Goal: Task Accomplishment & Management: Manage account settings

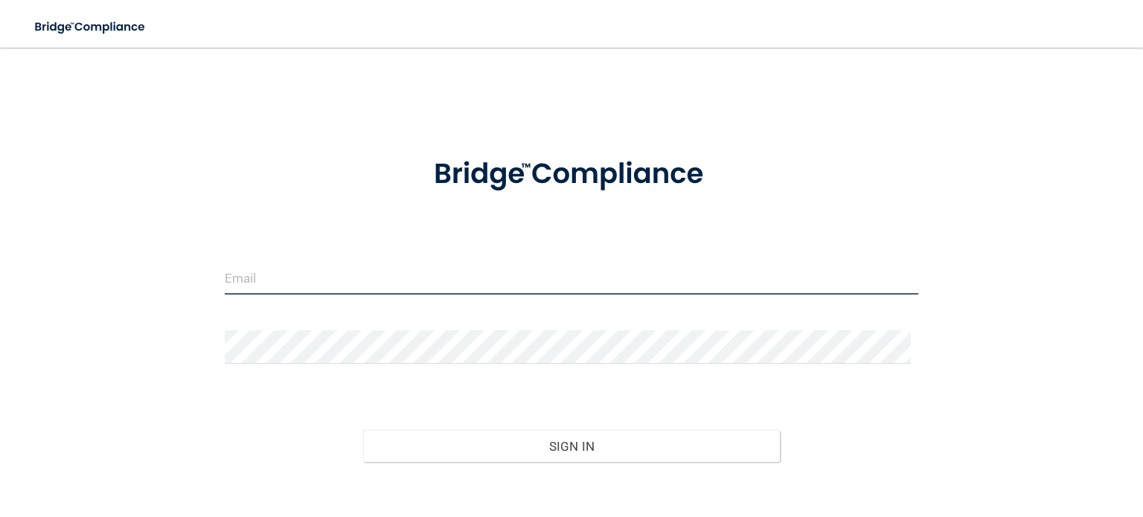
click at [333, 282] on input "email" at bounding box center [572, 277] width 694 height 33
type input "[EMAIL_ADDRESS][DOMAIN_NAME]"
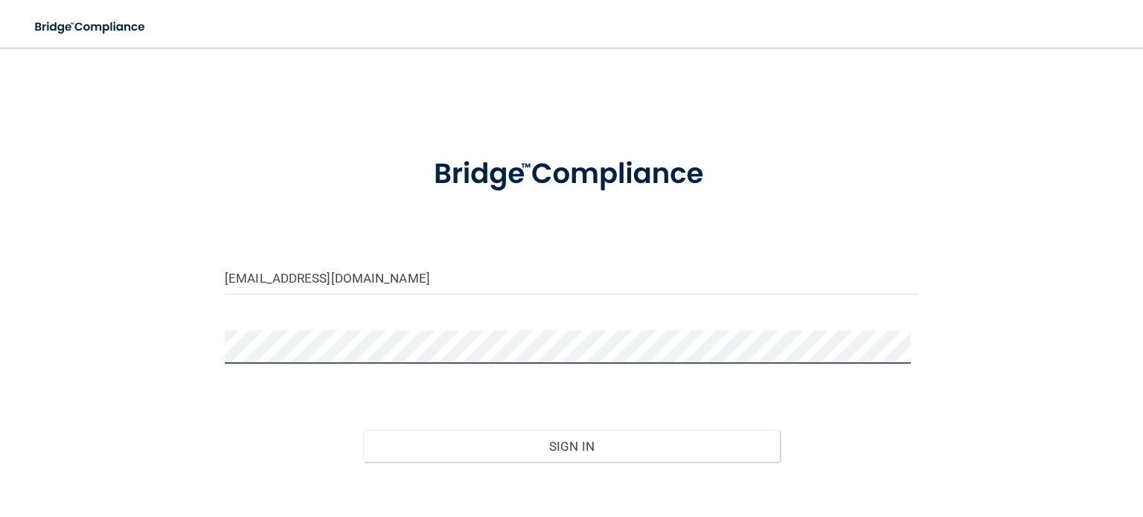
click at [363, 430] on button "Sign In" at bounding box center [571, 446] width 416 height 33
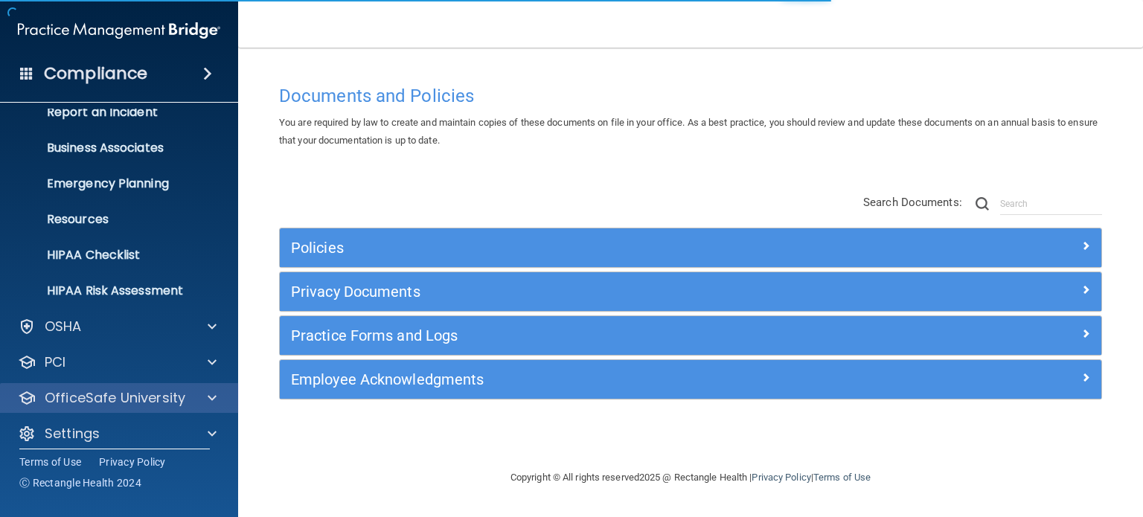
scroll to position [100, 0]
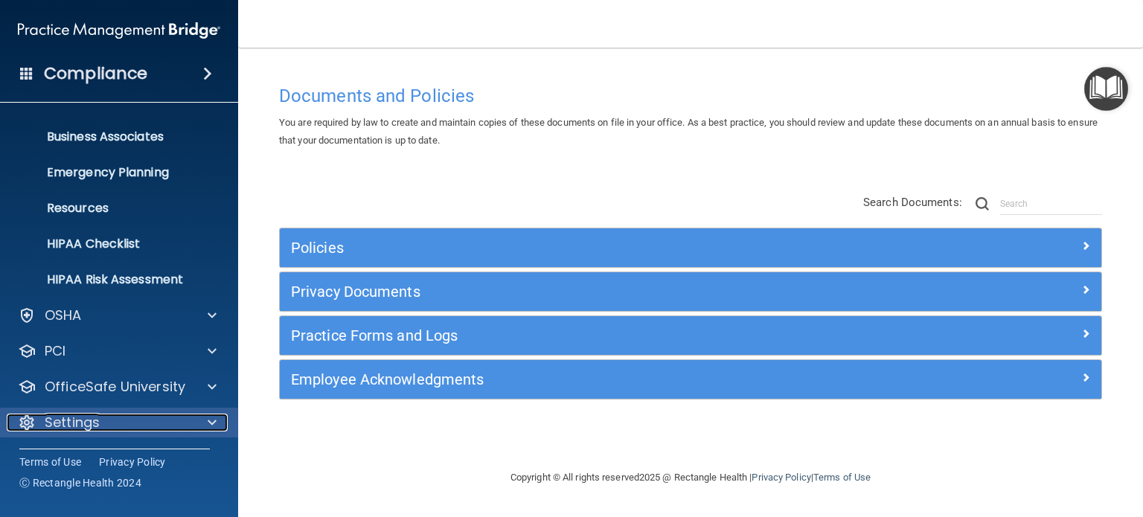
click at [200, 414] on div at bounding box center [209, 423] width 37 height 18
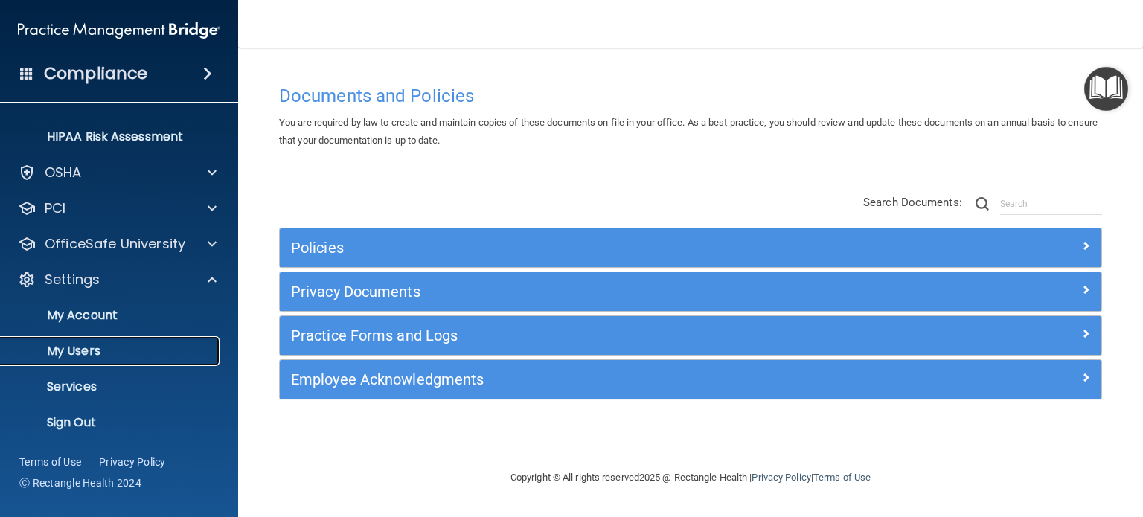
click at [84, 344] on p "My Users" at bounding box center [111, 351] width 203 height 15
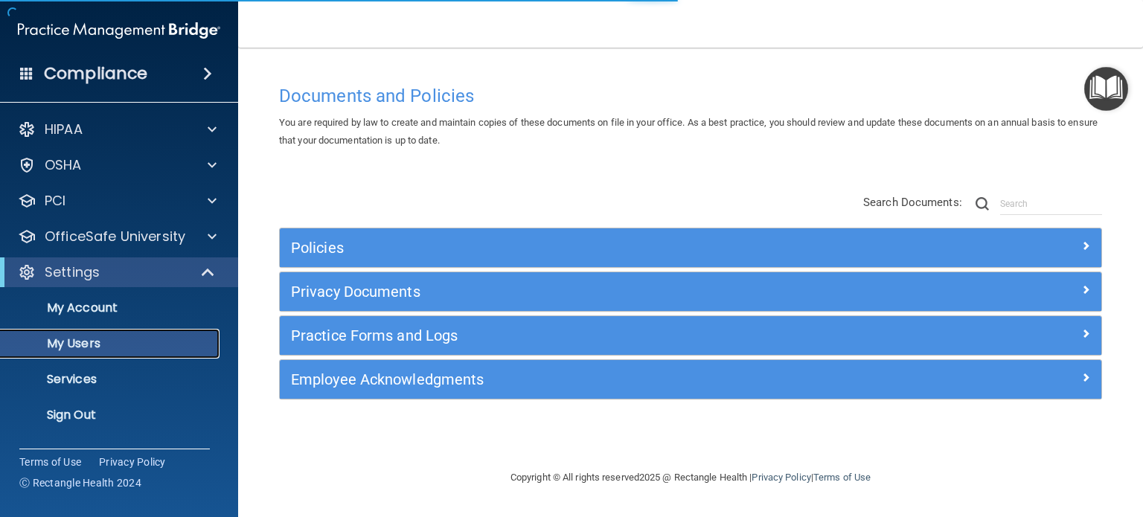
select select "20"
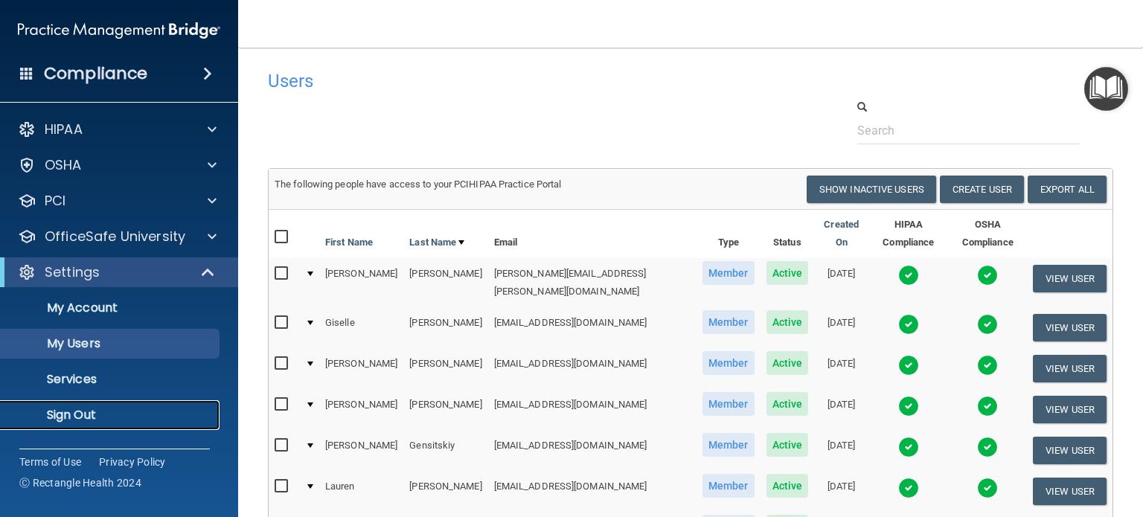
click at [83, 423] on p "Sign Out" at bounding box center [111, 415] width 203 height 15
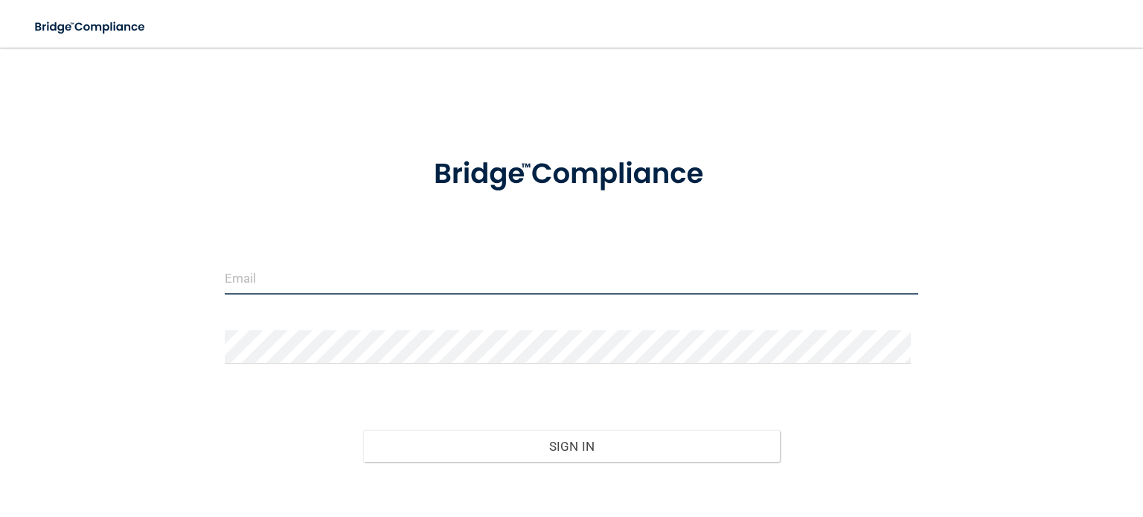
click at [307, 287] on input "email" at bounding box center [572, 277] width 694 height 33
type input "[EMAIL_ADDRESS][DOMAIN_NAME]"
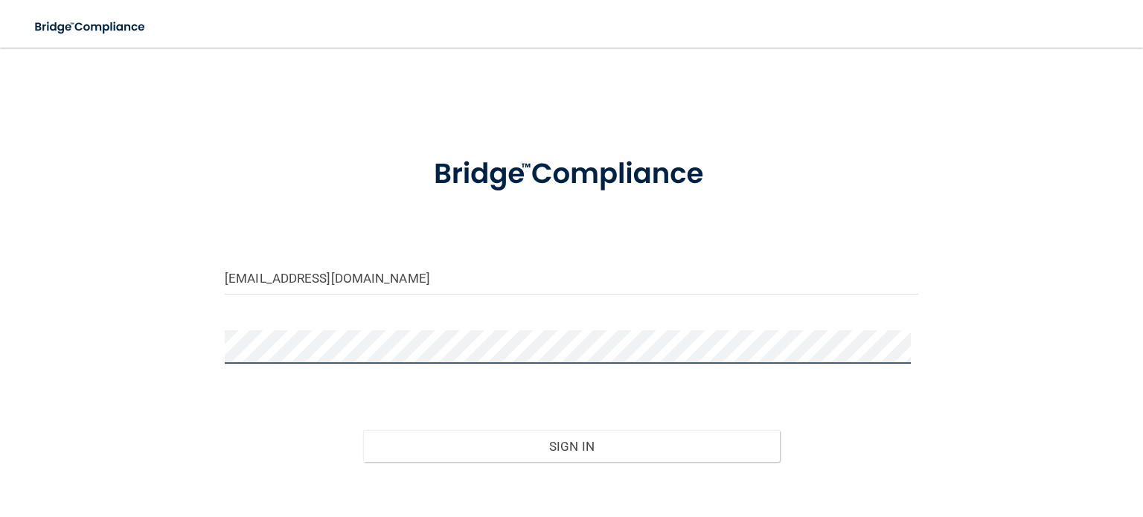
click at [363, 430] on button "Sign In" at bounding box center [571, 446] width 416 height 33
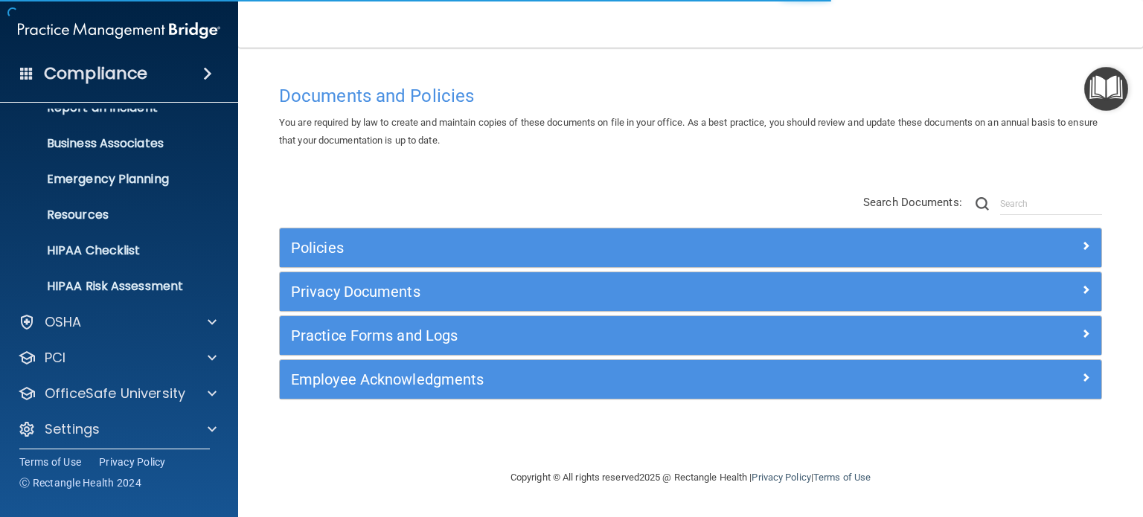
scroll to position [100, 0]
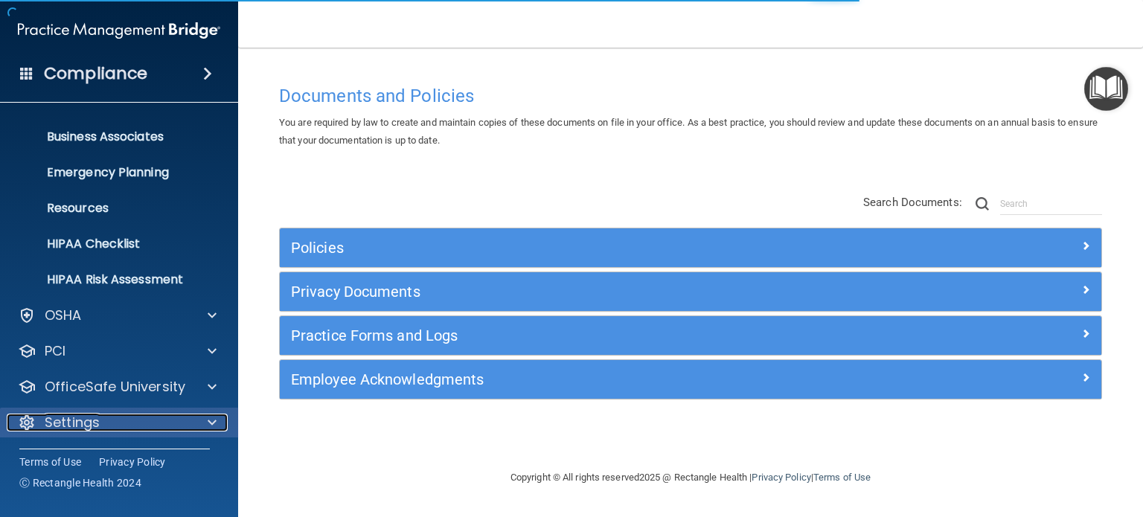
click at [115, 416] on div "Settings" at bounding box center [99, 423] width 185 height 18
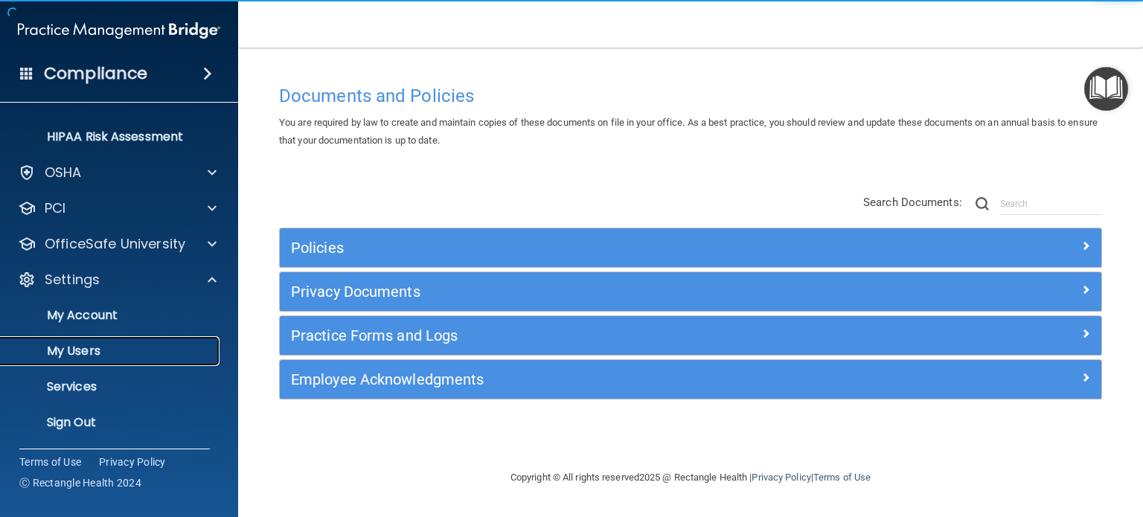
click at [95, 348] on p "My Users" at bounding box center [111, 351] width 203 height 15
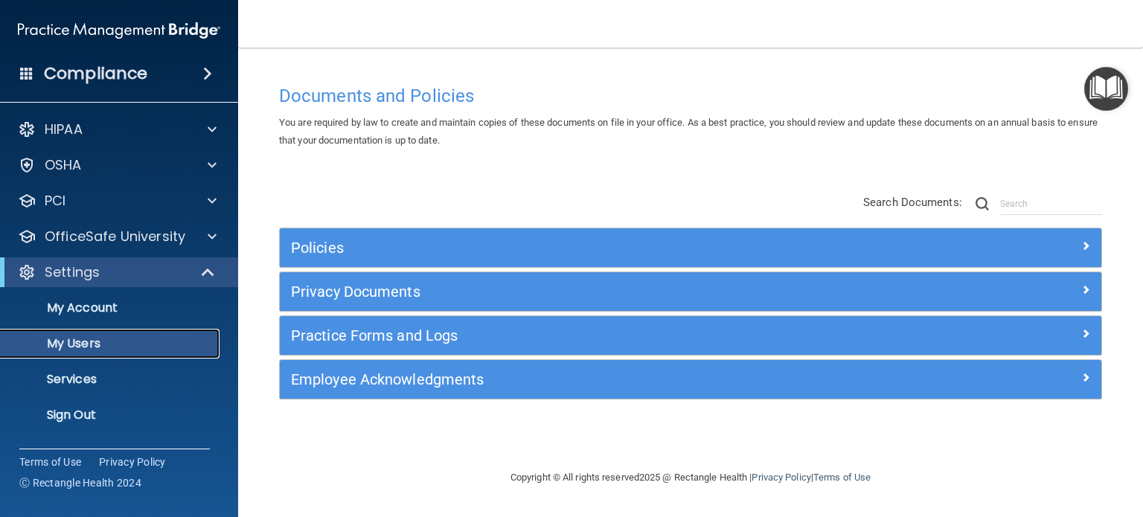
select select "20"
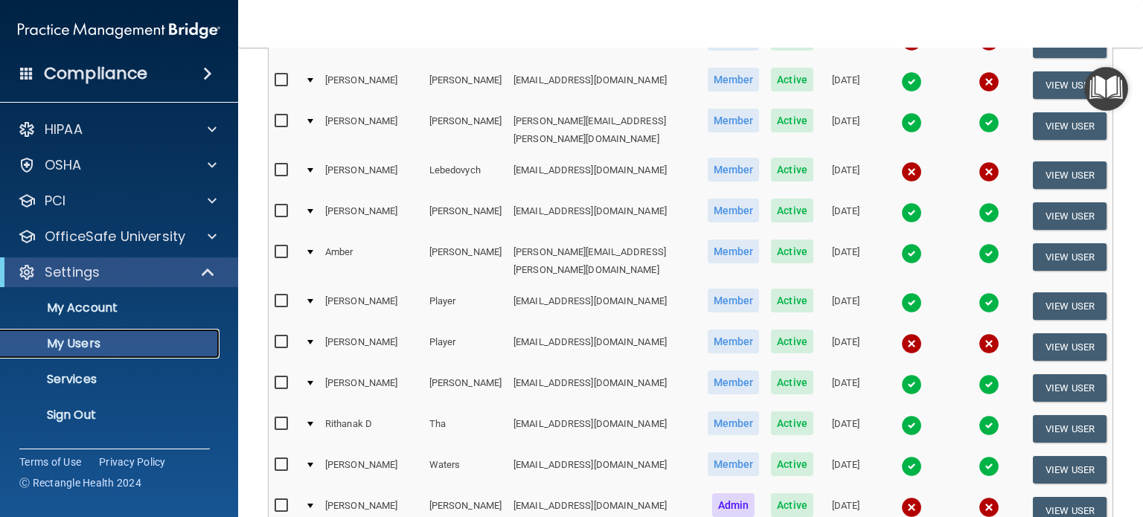
scroll to position [372, 0]
